Goal: Information Seeking & Learning: Learn about a topic

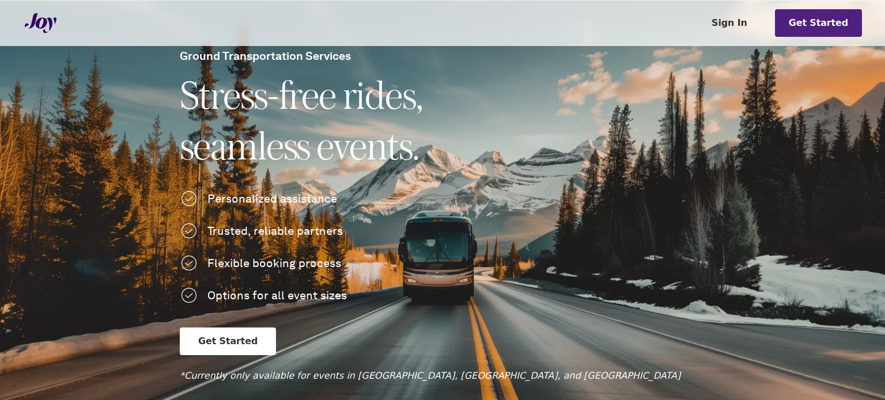
scroll to position [173, 0]
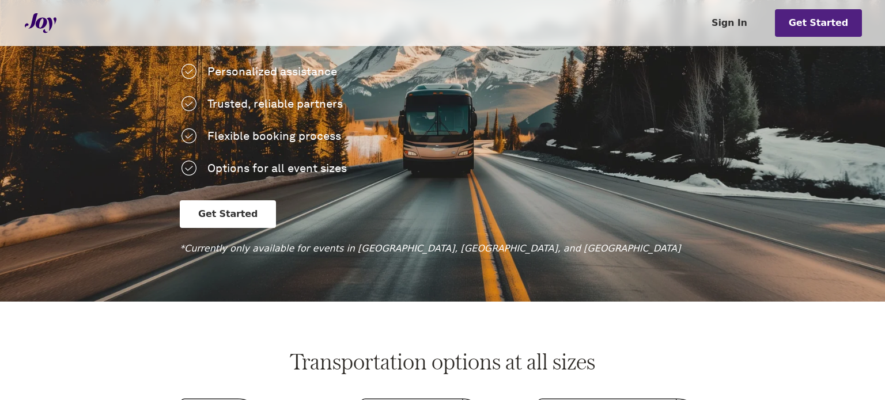
click at [215, 213] on link "Get Started" at bounding box center [228, 214] width 96 height 28
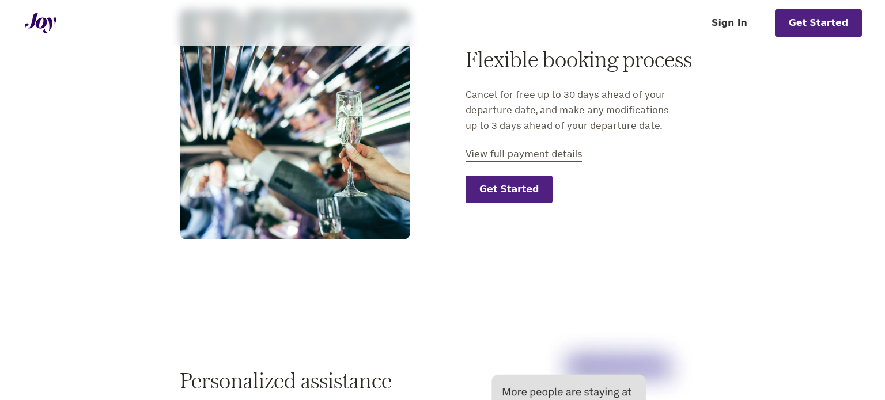
scroll to position [1150, 0]
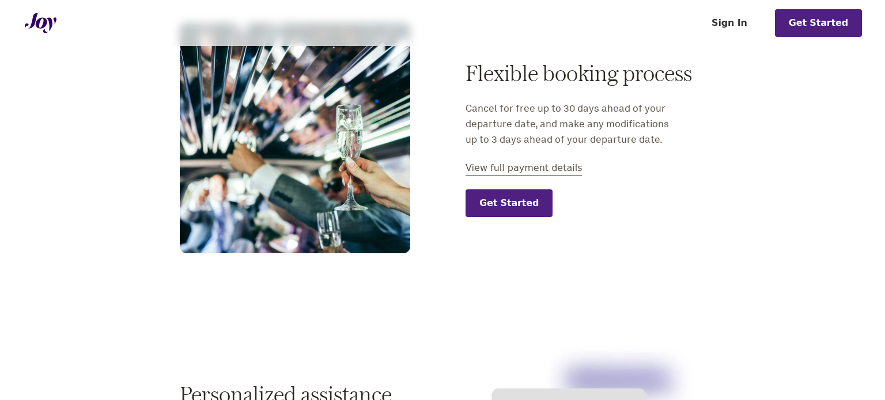
click at [511, 170] on button "View full payment details" at bounding box center [523, 168] width 116 height 14
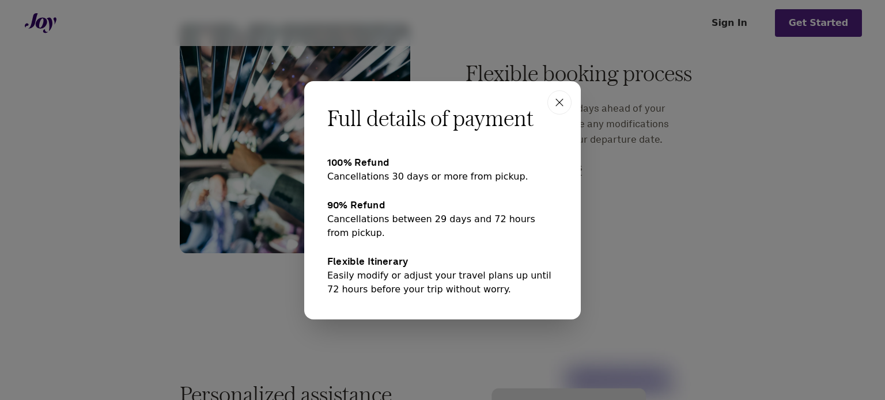
click at [557, 105] on icon "button" at bounding box center [559, 103] width 14 height 14
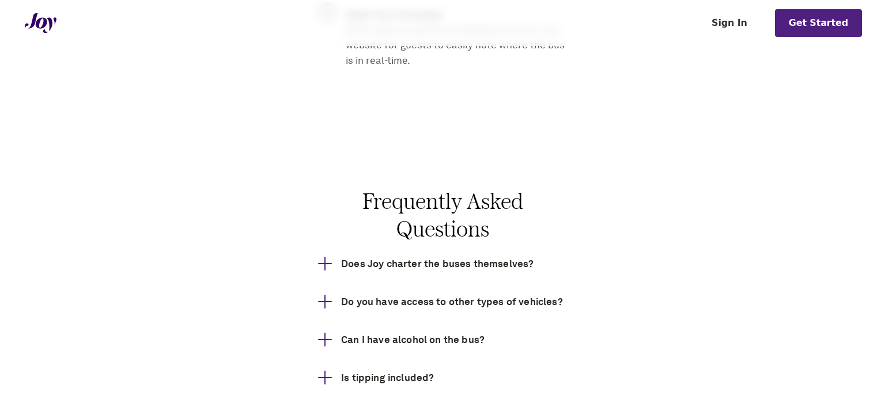
scroll to position [2164, 0]
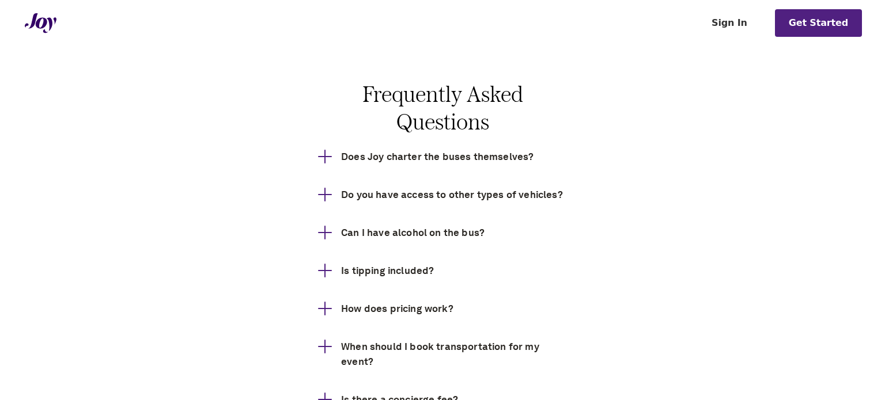
click at [318, 153] on div "Does Joy charter the buses themselves?" at bounding box center [442, 161] width 249 height 24
click at [341, 162] on button "Does Joy charter the buses themselves?" at bounding box center [454, 161] width 226 height 24
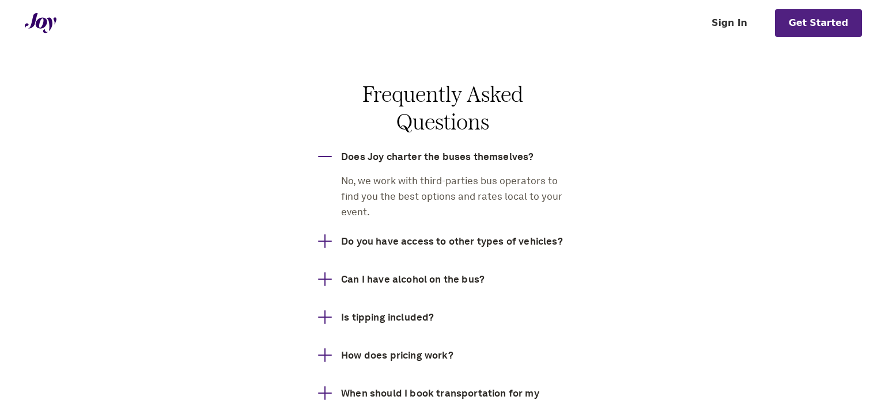
click at [341, 162] on button "Does Joy charter the buses themselves?" at bounding box center [454, 161] width 226 height 24
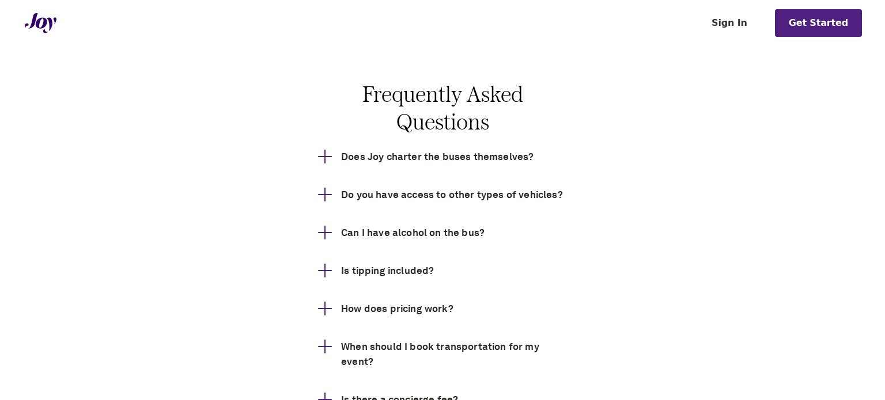
click at [341, 306] on button "How does pricing work?" at bounding box center [454, 313] width 226 height 24
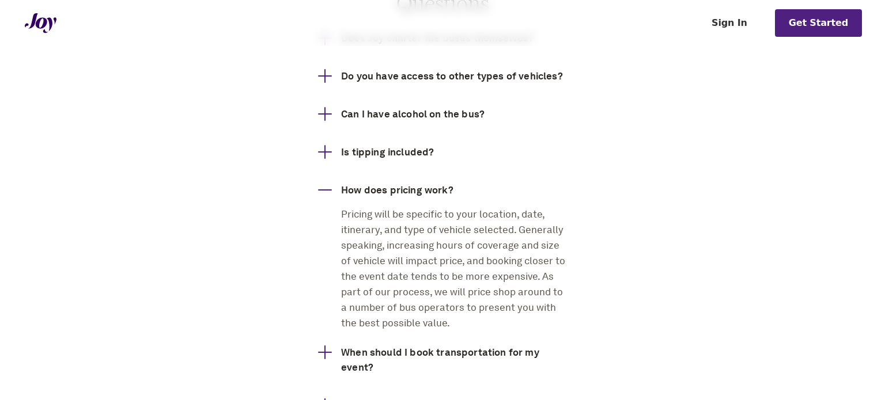
scroll to position [2283, 0]
click at [341, 149] on button "Is tipping included?" at bounding box center [454, 157] width 226 height 24
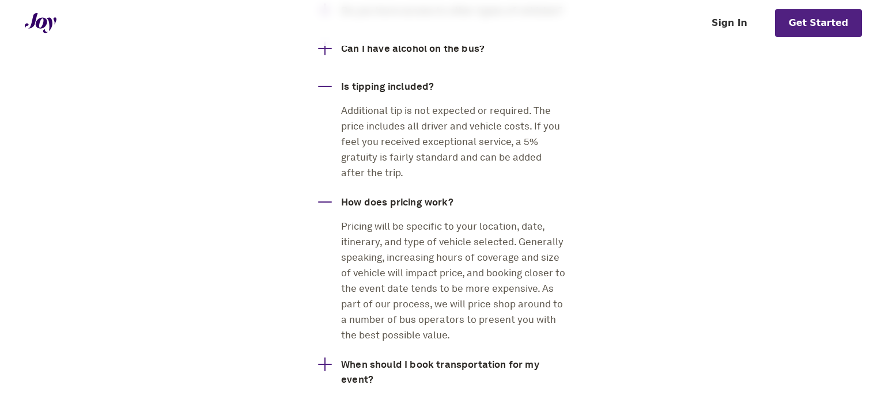
scroll to position [2476, 0]
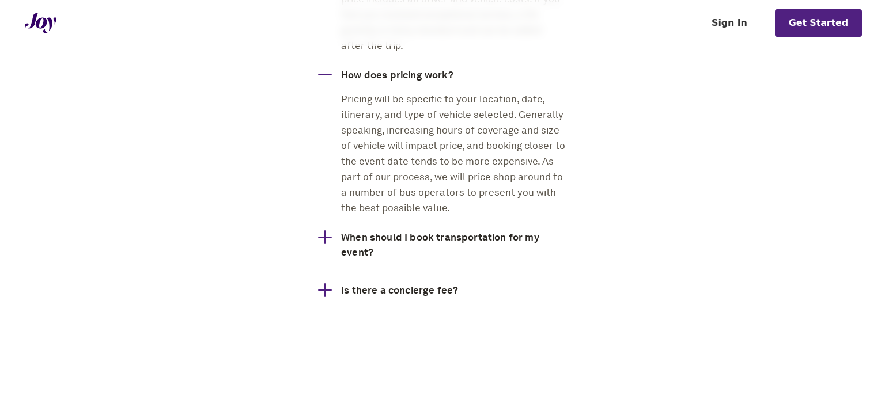
click at [341, 287] on button "Is there a concierge fee?" at bounding box center [454, 295] width 226 height 24
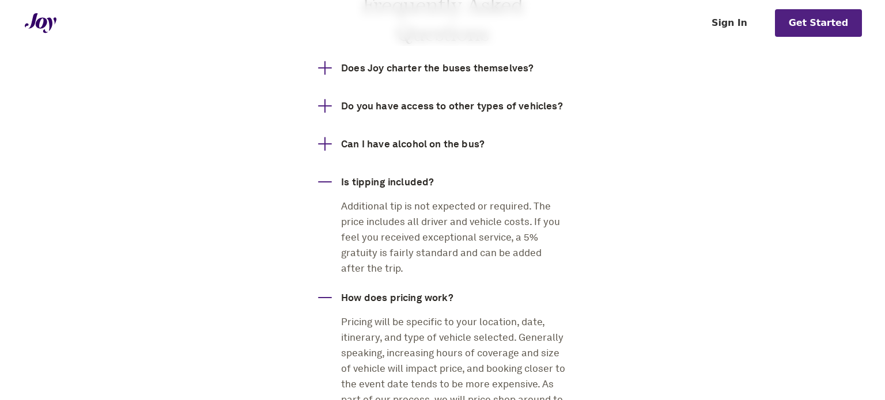
scroll to position [2161, 0]
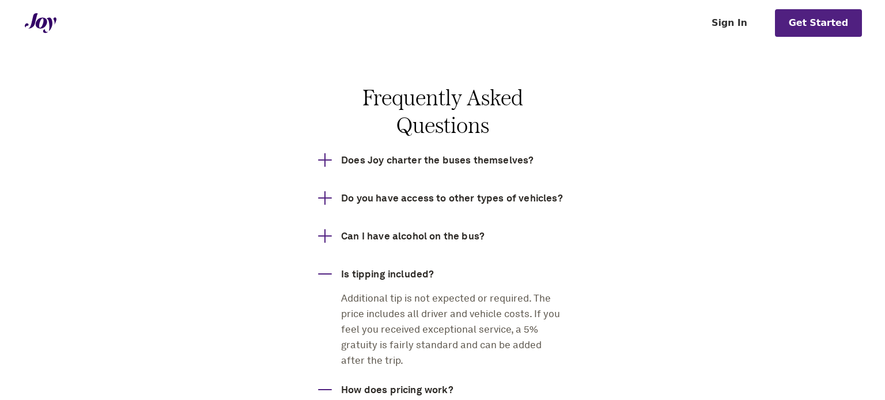
click at [322, 238] on div "Can I have alcohol on the bus?" at bounding box center [442, 241] width 249 height 24
click at [341, 234] on button "Can I have alcohol on the bus?" at bounding box center [454, 241] width 226 height 24
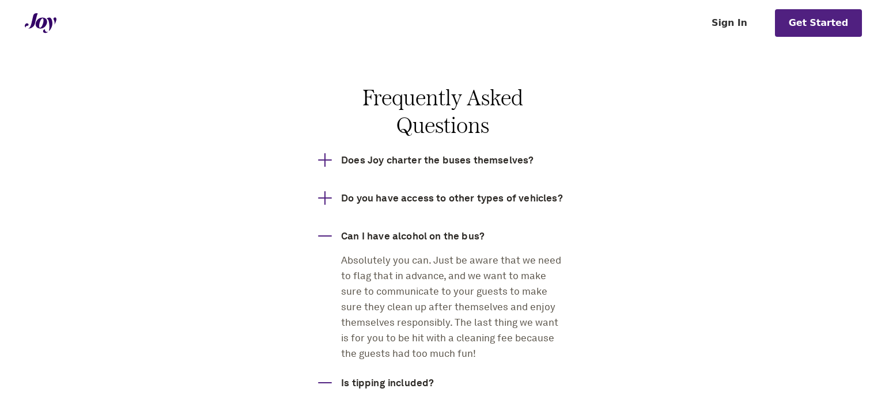
click at [341, 195] on button "Do you have access to other types of vehicles?" at bounding box center [454, 203] width 226 height 24
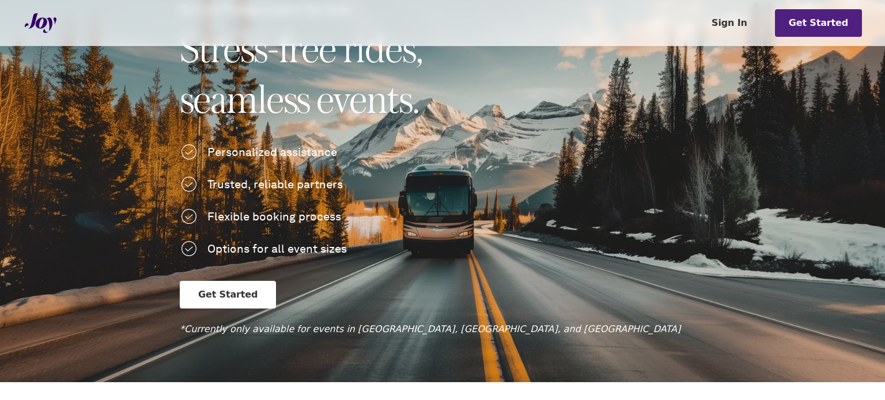
scroll to position [0, 0]
